Goal: Check status: Check status

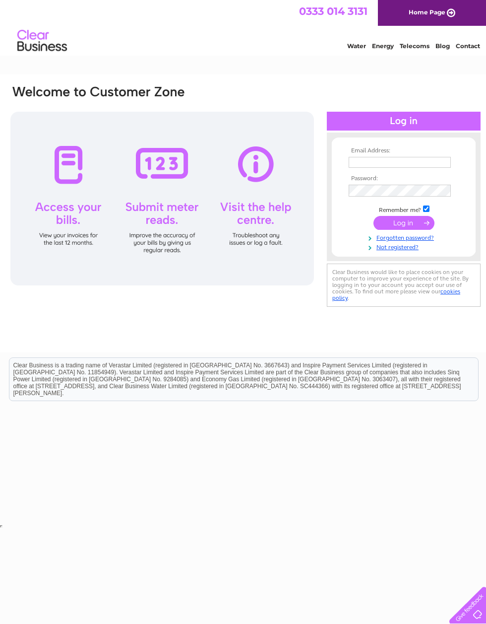
click at [402, 162] on input "text" at bounding box center [400, 162] width 102 height 11
type input "hello@smart-cuisine.co.uk"
click at [412, 225] on input "submit" at bounding box center [404, 223] width 61 height 14
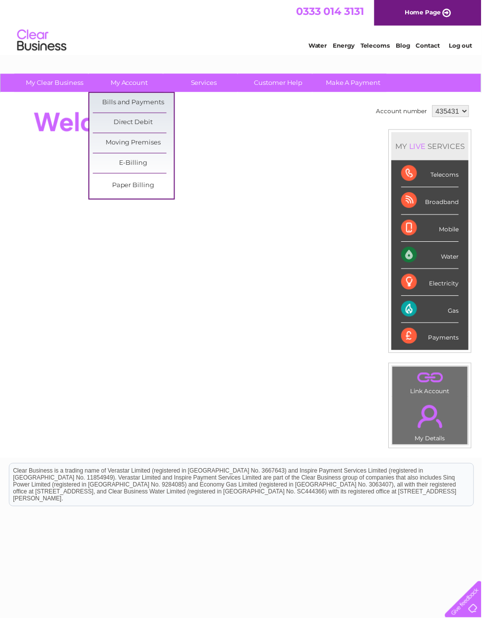
click at [147, 102] on link "Bills and Payments" at bounding box center [135, 104] width 82 height 20
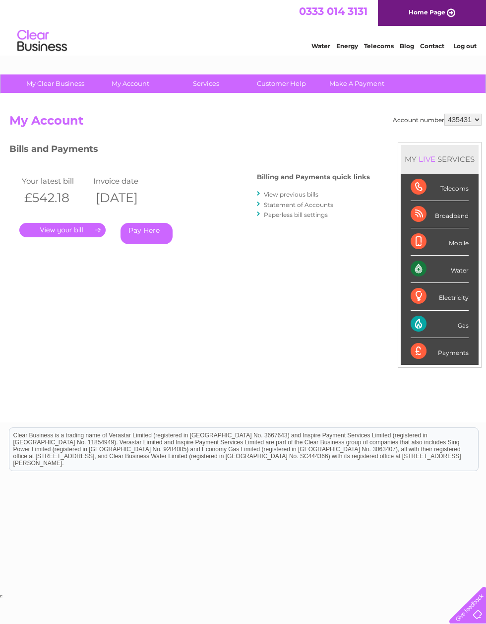
click at [72, 229] on link "." at bounding box center [62, 230] width 86 height 14
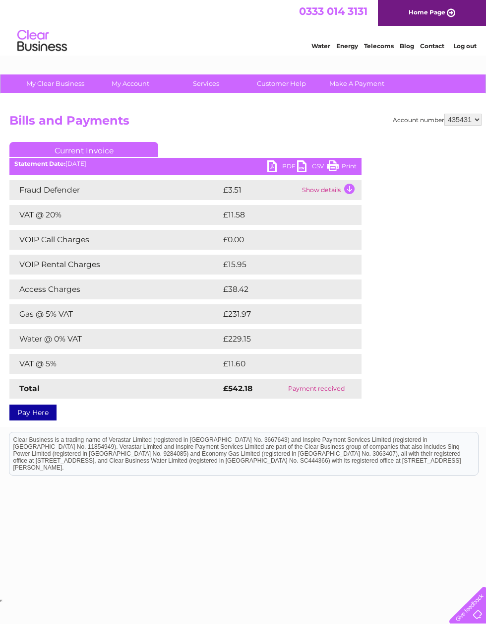
click at [275, 167] on link "PDF" at bounding box center [283, 167] width 30 height 14
